Goal: Task Accomplishment & Management: Use online tool/utility

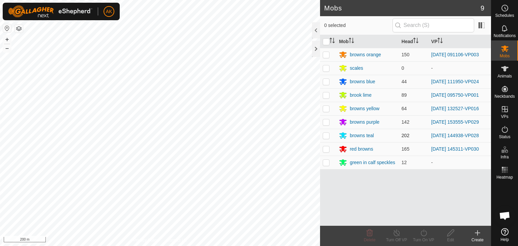
click at [326, 135] on p-checkbox at bounding box center [326, 135] width 7 height 5
checkbox input "true"
click at [423, 233] on icon at bounding box center [423, 233] width 8 height 8
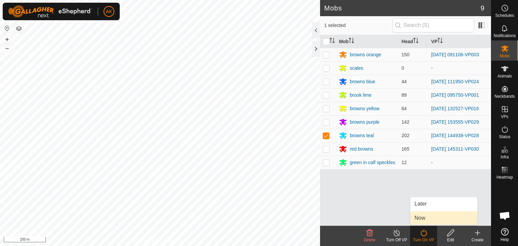
click at [419, 218] on link "Now" at bounding box center [443, 217] width 67 height 13
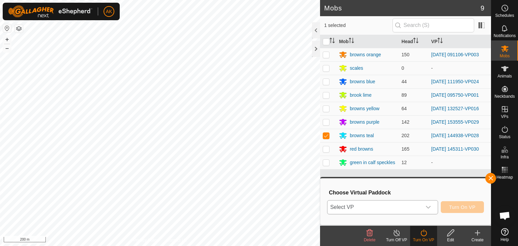
click at [398, 204] on span "Select VP" at bounding box center [374, 207] width 94 height 13
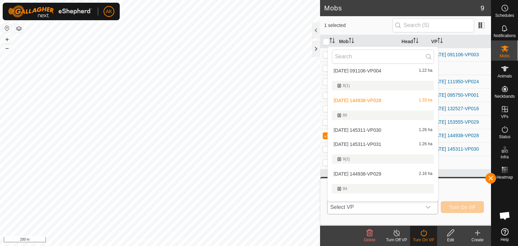
scroll to position [146, 0]
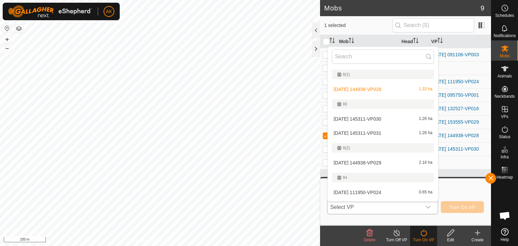
click at [375, 160] on li "[DATE] 144938-VP029 2.16 ha" at bounding box center [383, 162] width 110 height 13
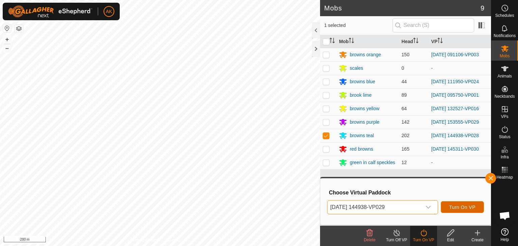
click at [463, 205] on span "Turn On VP" at bounding box center [462, 207] width 26 height 5
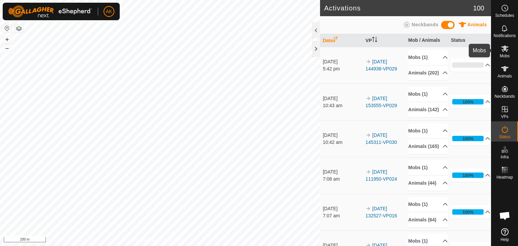
click at [505, 50] on icon at bounding box center [504, 49] width 7 height 6
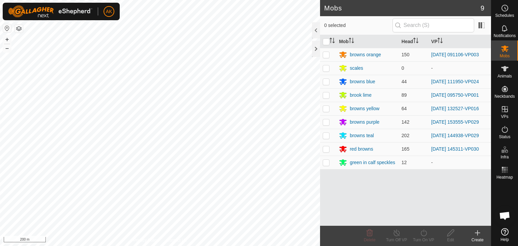
click at [329, 54] on p-checkbox at bounding box center [326, 54] width 7 height 5
checkbox input "true"
click at [430, 234] on turn-on-svg-icon at bounding box center [423, 233] width 27 height 8
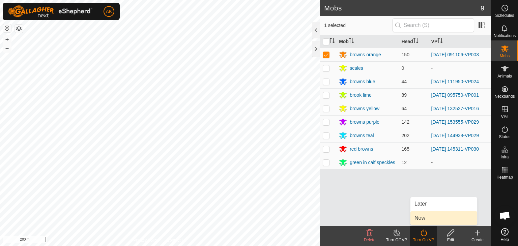
click at [423, 217] on link "Now" at bounding box center [443, 217] width 67 height 13
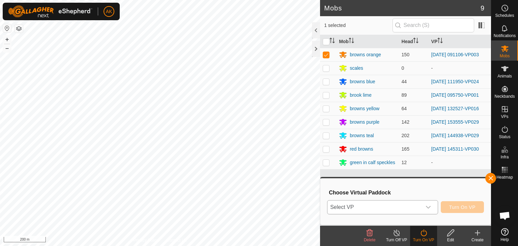
click at [422, 208] on div "dropdown trigger" at bounding box center [427, 207] width 13 height 13
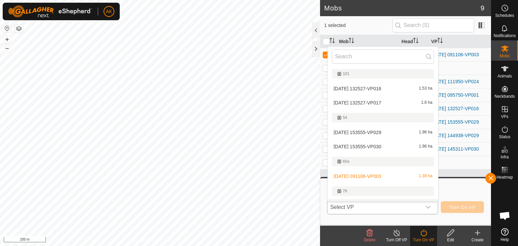
scroll to position [11, 0]
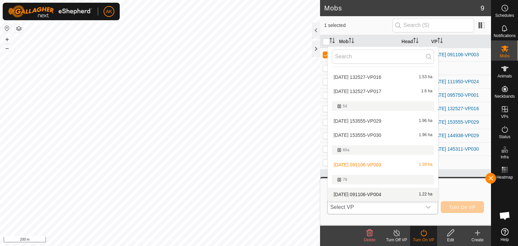
click at [378, 193] on li "[DATE] 091106-VP004 1.22 ha" at bounding box center [383, 194] width 110 height 13
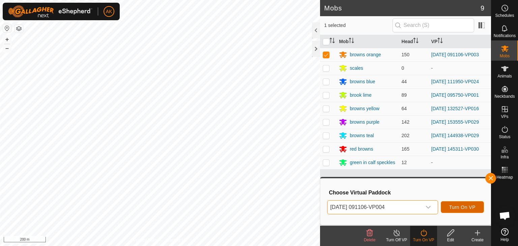
click at [467, 210] on button "Turn On VP" at bounding box center [462, 207] width 43 height 12
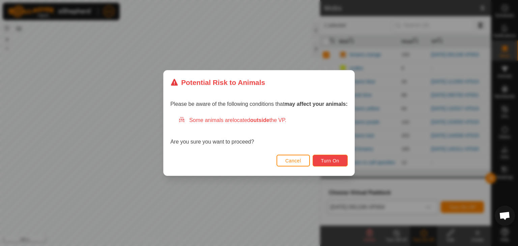
click at [341, 162] on button "Turn On" at bounding box center [330, 161] width 35 height 12
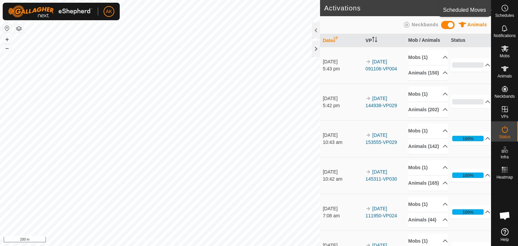
click at [504, 47] on icon at bounding box center [504, 49] width 7 height 6
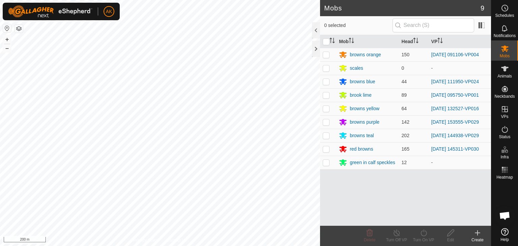
click at [325, 149] on p-checkbox at bounding box center [326, 148] width 7 height 5
checkbox input "true"
click at [423, 234] on icon at bounding box center [423, 233] width 8 height 8
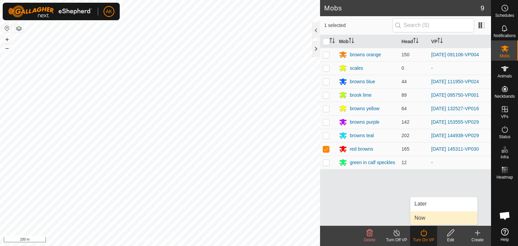
click at [425, 218] on link "Now" at bounding box center [443, 217] width 67 height 13
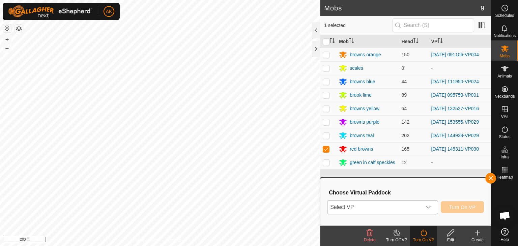
click at [426, 207] on icon "dropdown trigger" at bounding box center [427, 207] width 5 height 5
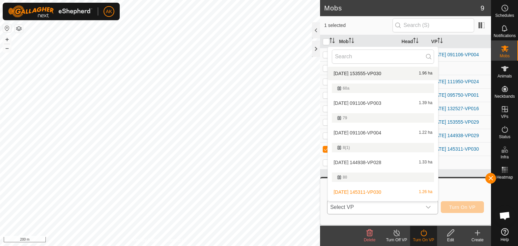
scroll to position [113, 0]
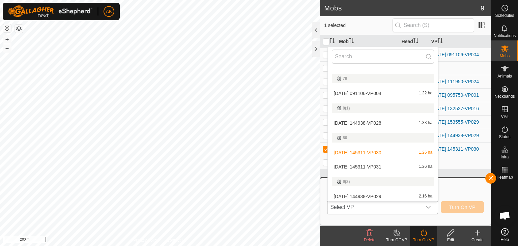
click at [389, 169] on li "[DATE] 145311-VP031 1.26 ha" at bounding box center [383, 166] width 110 height 13
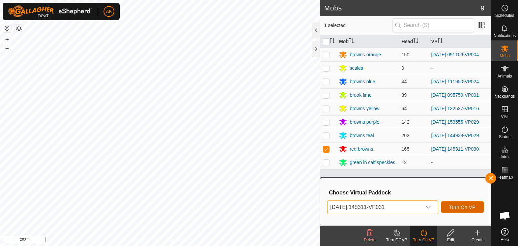
click at [453, 211] on button "Turn On VP" at bounding box center [462, 207] width 43 height 12
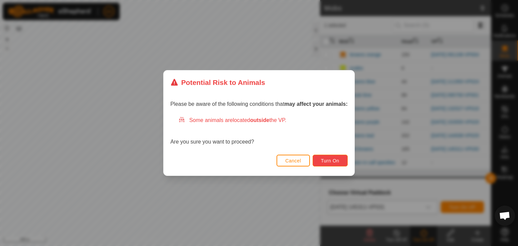
click at [329, 162] on span "Turn On" at bounding box center [330, 160] width 18 height 5
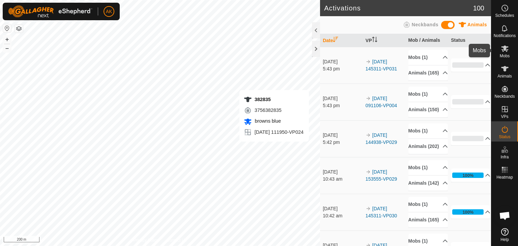
click at [503, 46] on icon at bounding box center [504, 49] width 7 height 6
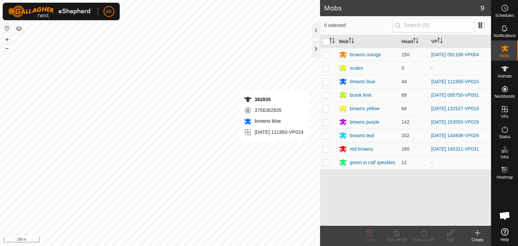
click at [326, 123] on p-checkbox at bounding box center [326, 121] width 7 height 5
checkbox input "true"
click at [451, 235] on icon at bounding box center [450, 233] width 8 height 8
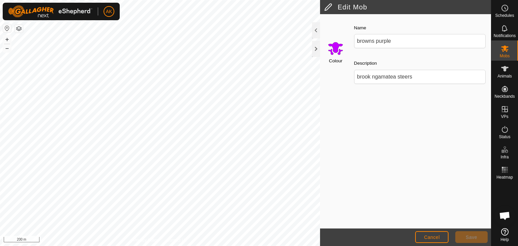
click at [379, 191] on div "Colour Name browns purple Description brook ngamatea steers" at bounding box center [405, 121] width 171 height 214
click at [421, 231] on button "Cancel" at bounding box center [431, 237] width 33 height 12
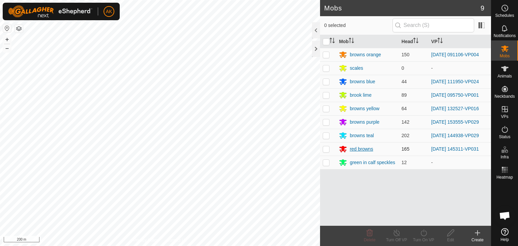
click at [326, 121] on p-checkbox at bounding box center [326, 121] width 7 height 5
checkbox input "true"
click at [426, 235] on icon at bounding box center [423, 233] width 8 height 8
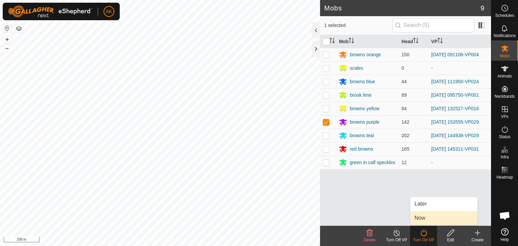
click at [428, 216] on link "Now" at bounding box center [443, 217] width 67 height 13
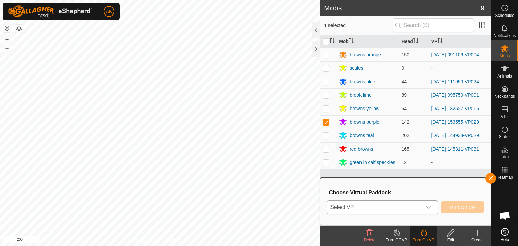
click at [407, 203] on span "Select VP" at bounding box center [374, 207] width 94 height 13
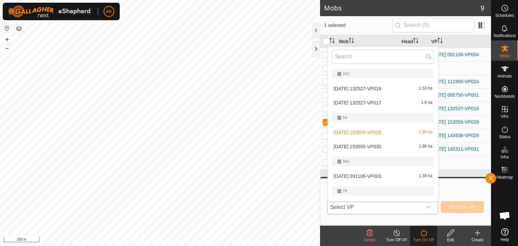
scroll to position [11, 0]
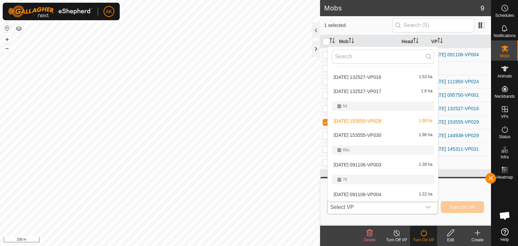
click at [370, 135] on li "[DATE] 153555-VP030 1.96 ha" at bounding box center [383, 134] width 110 height 13
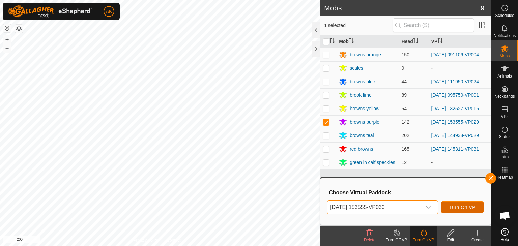
click at [473, 207] on span "Turn On VP" at bounding box center [462, 207] width 26 height 5
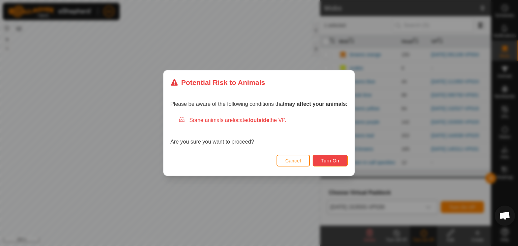
click at [329, 160] on span "Turn On" at bounding box center [330, 160] width 18 height 5
